Goal: Task Accomplishment & Management: Use online tool/utility

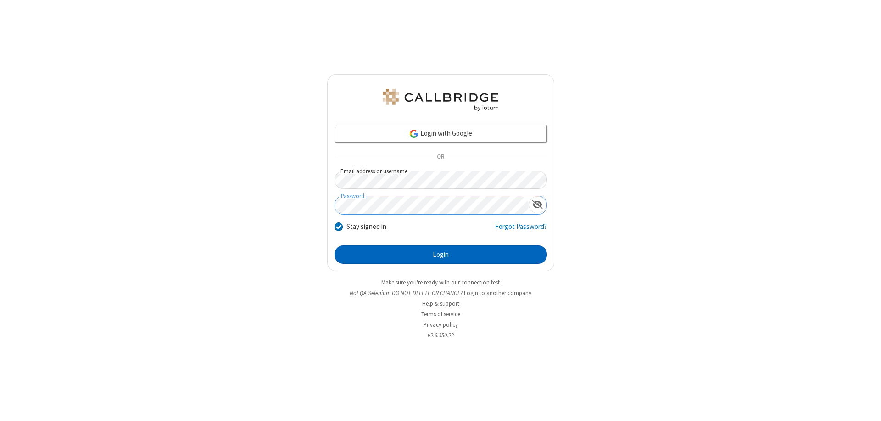
click at [441, 254] on button "Login" at bounding box center [441, 254] width 213 height 18
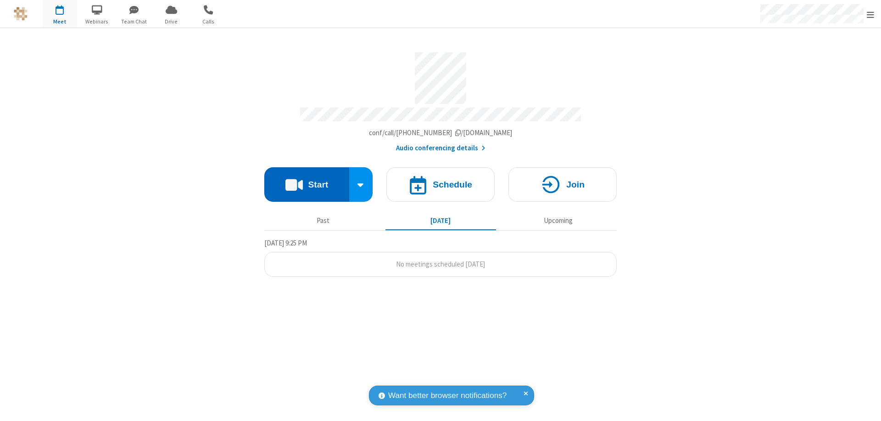
click at [307, 180] on button "Start" at bounding box center [306, 184] width 85 height 34
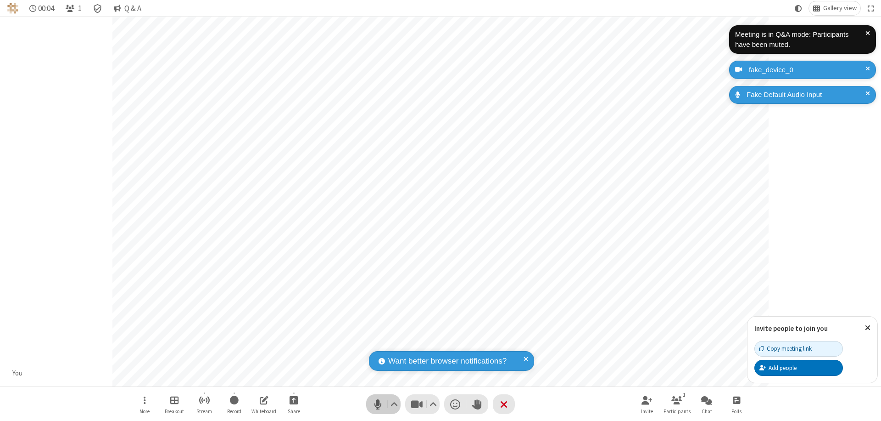
click at [378, 404] on span "Mute (⌘+Shift+A)" at bounding box center [378, 403] width 14 height 13
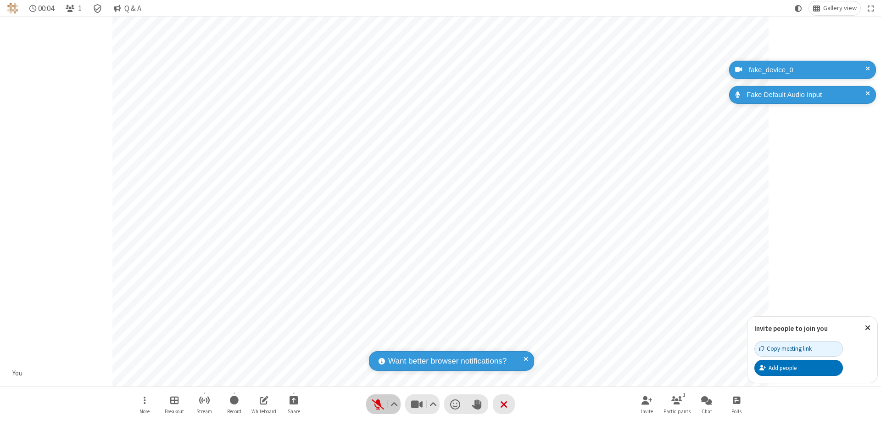
click at [378, 404] on span "Unmute (⌘+Shift+A)" at bounding box center [378, 403] width 14 height 13
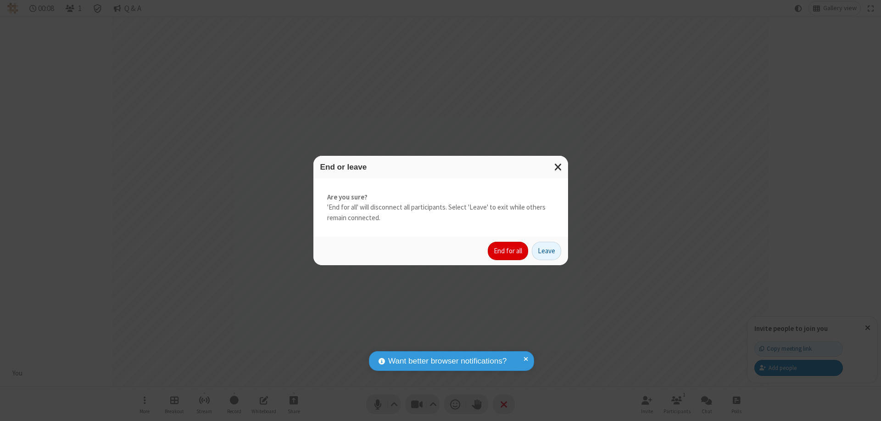
click at [509, 251] on button "End for all" at bounding box center [508, 250] width 40 height 18
